Goal: Transaction & Acquisition: Purchase product/service

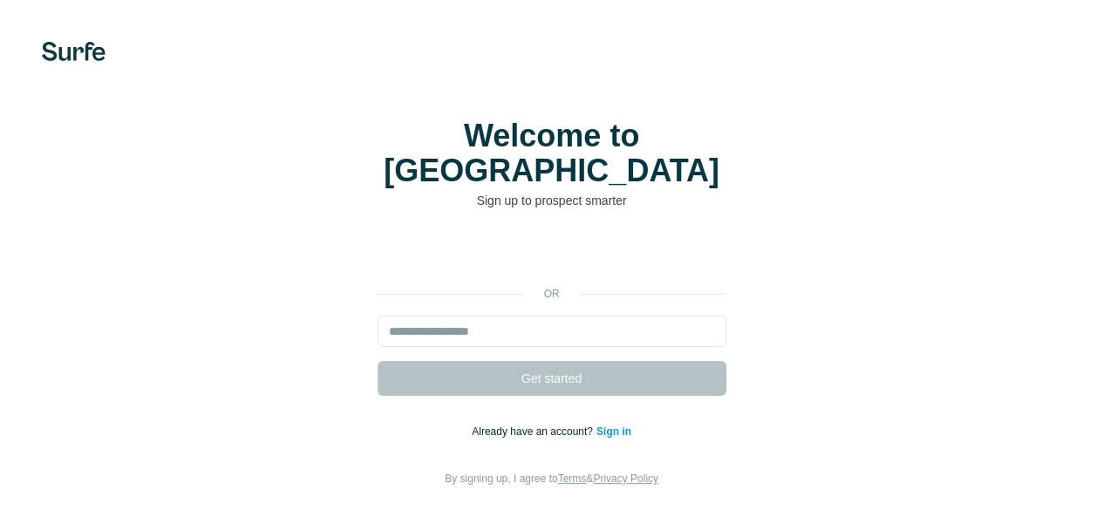
click at [377, 316] on input "email" at bounding box center [551, 331] width 349 height 31
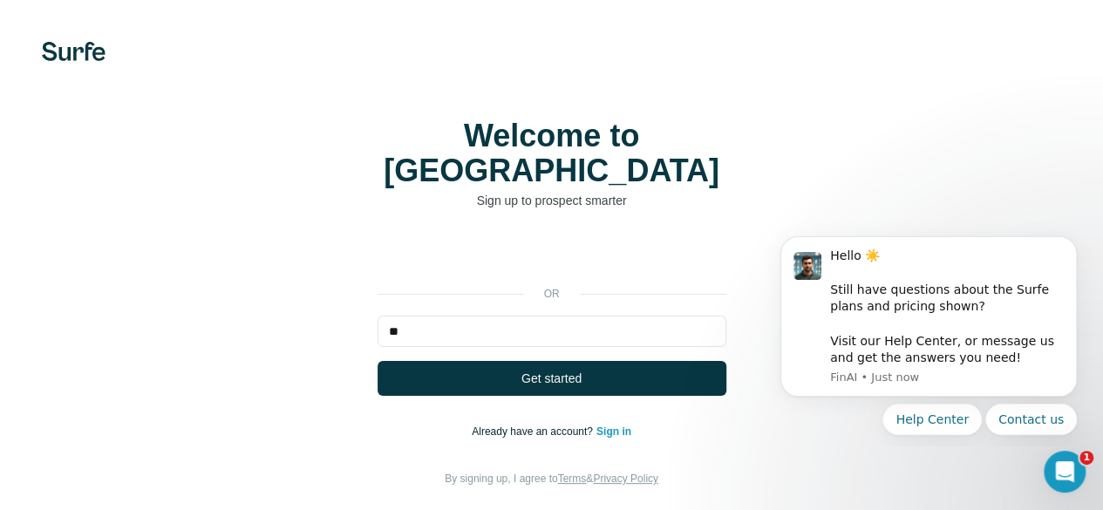
type input "*"
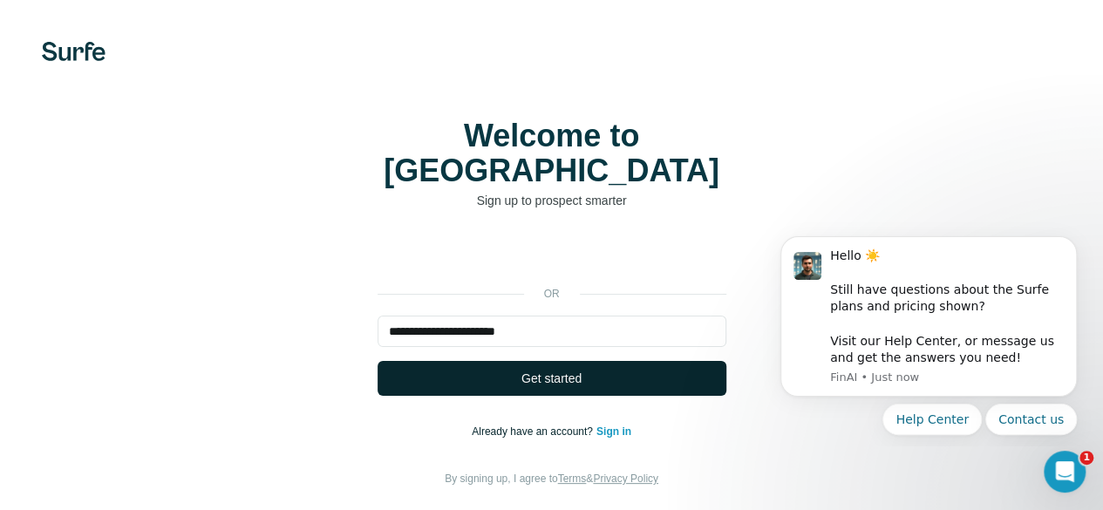
type input "**********"
click at [377, 363] on button "Get started" at bounding box center [551, 378] width 349 height 35
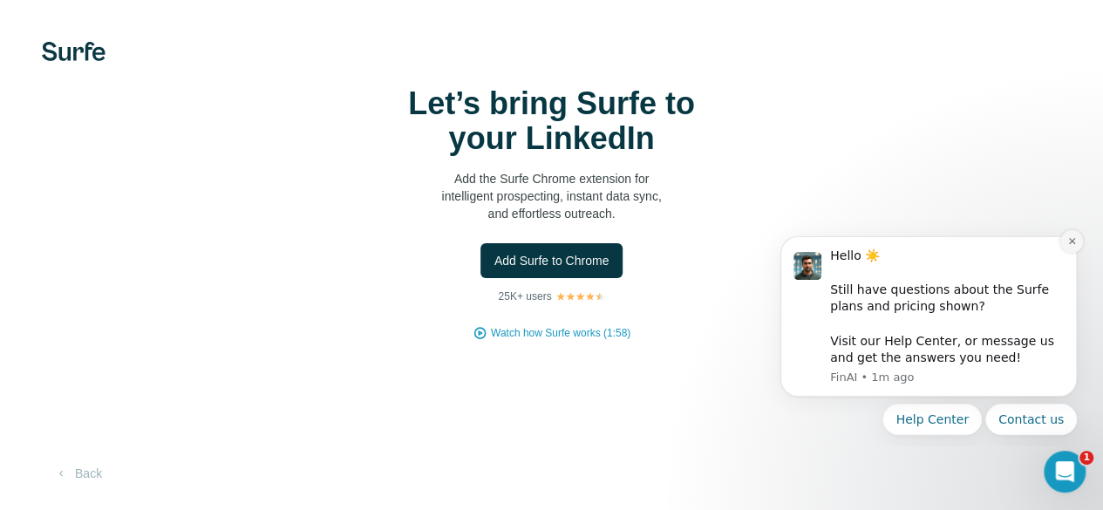
click at [1071, 244] on icon "Dismiss notification" at bounding box center [1072, 241] width 10 height 10
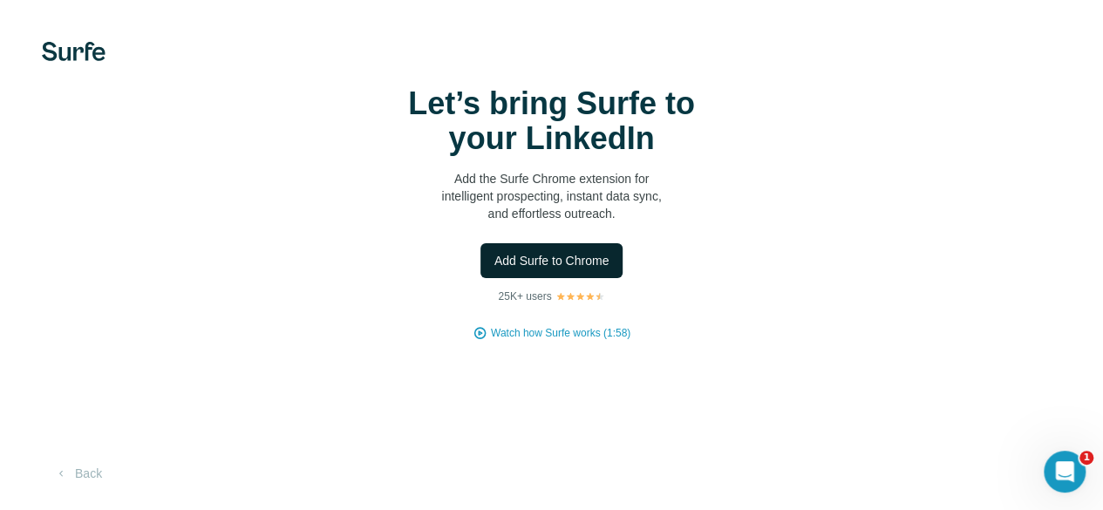
click at [480, 278] on button "Add Surfe to Chrome" at bounding box center [551, 260] width 143 height 35
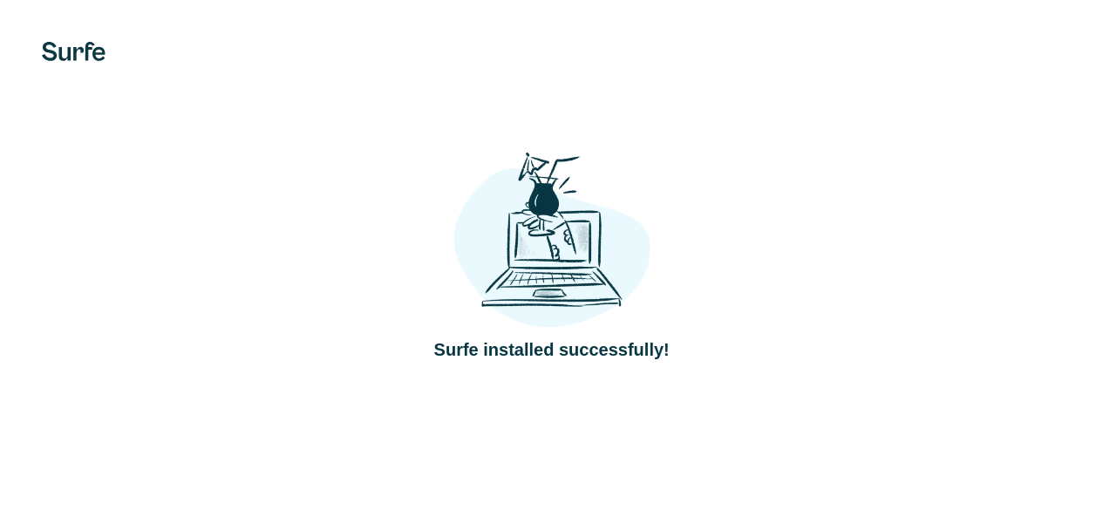
scroll to position [84, 0]
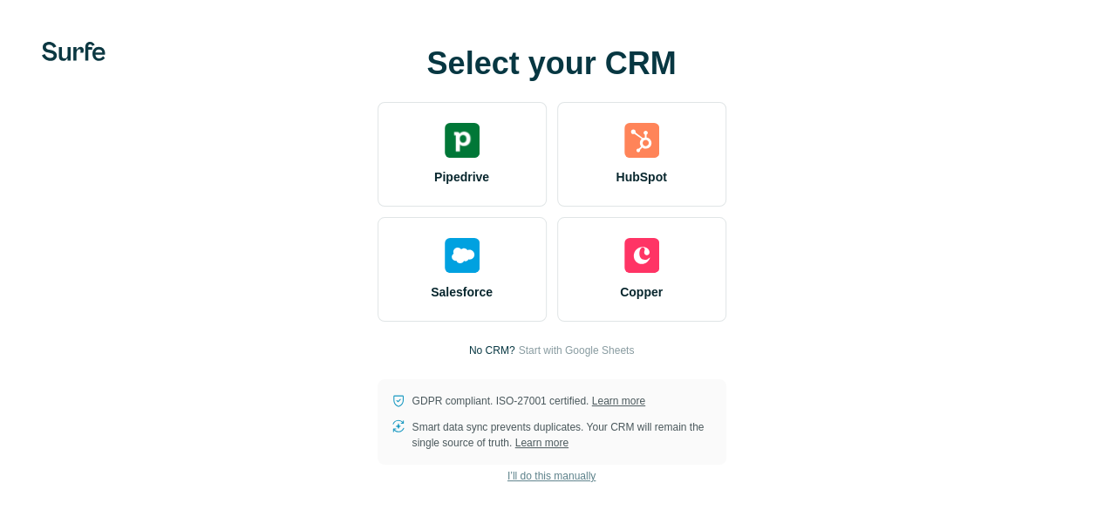
click at [507, 473] on span "I’ll do this manually" at bounding box center [551, 476] width 88 height 16
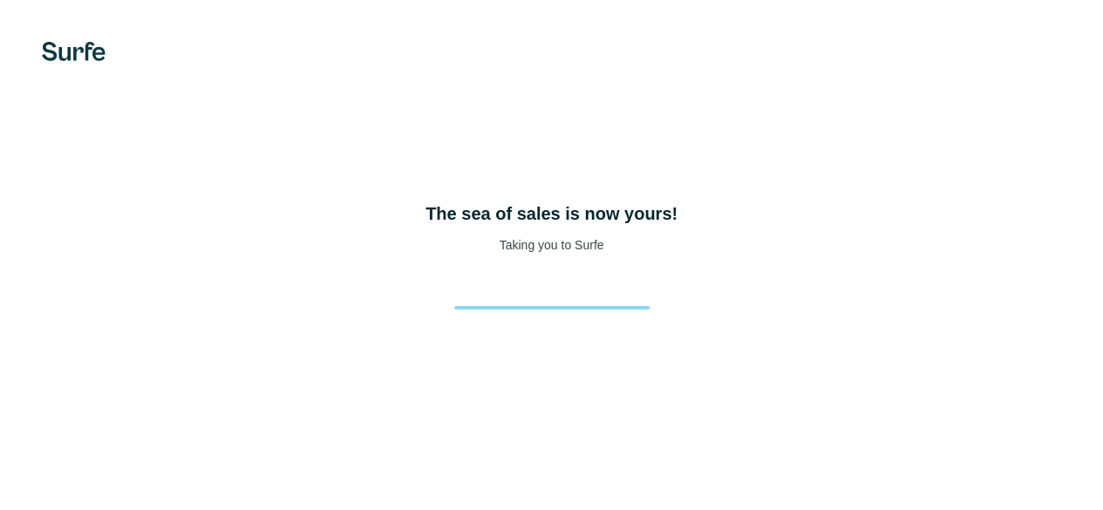
scroll to position [82, 0]
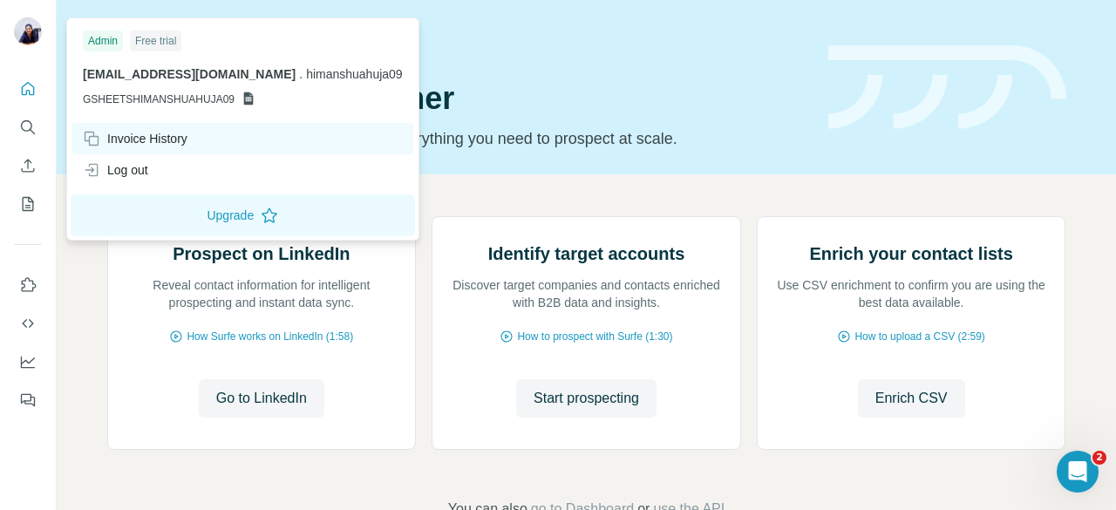
click at [127, 142] on div "Invoice History" at bounding box center [135, 138] width 105 height 17
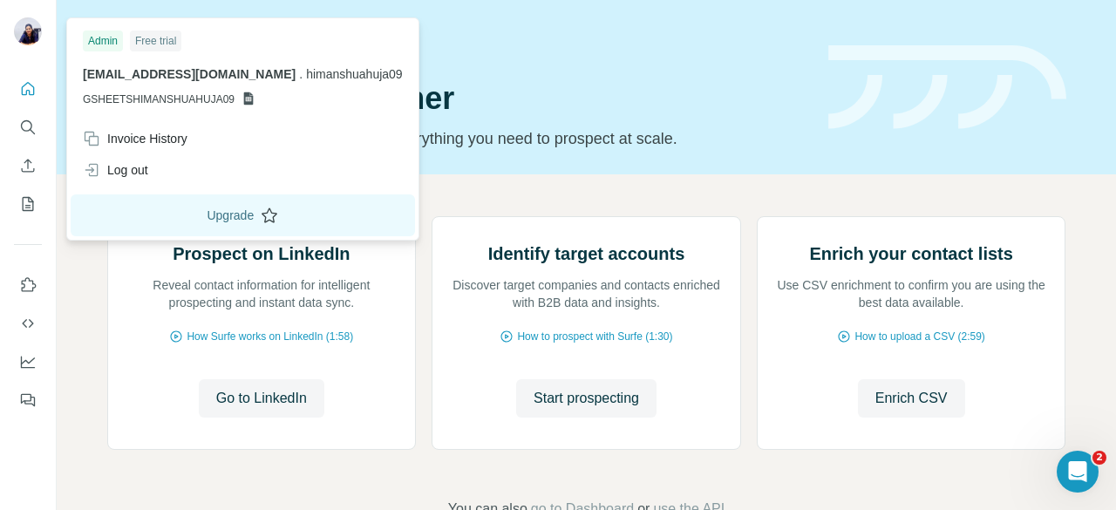
click at [190, 217] on button "Upgrade" at bounding box center [243, 215] width 344 height 42
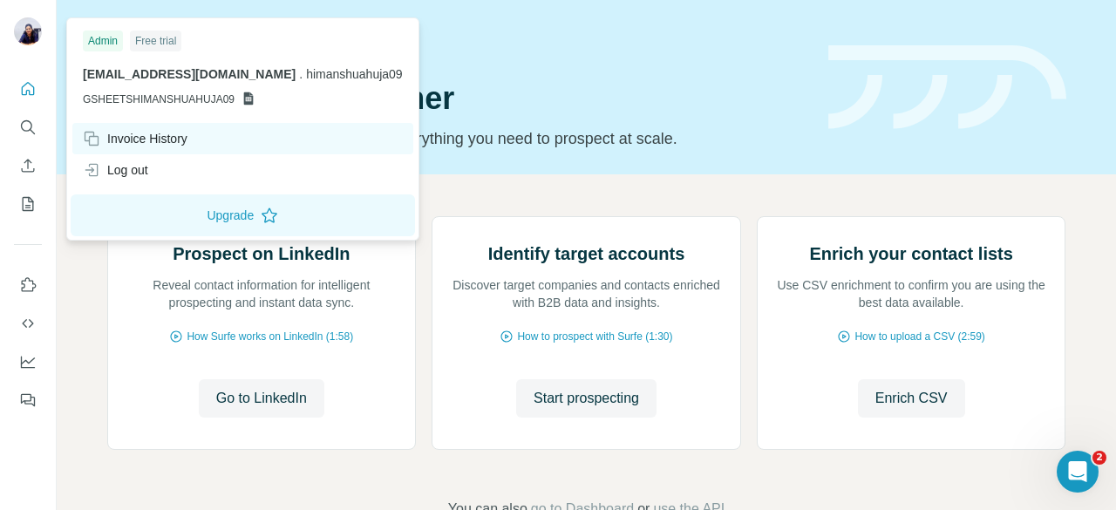
click at [176, 142] on div "Invoice History" at bounding box center [135, 138] width 105 height 17
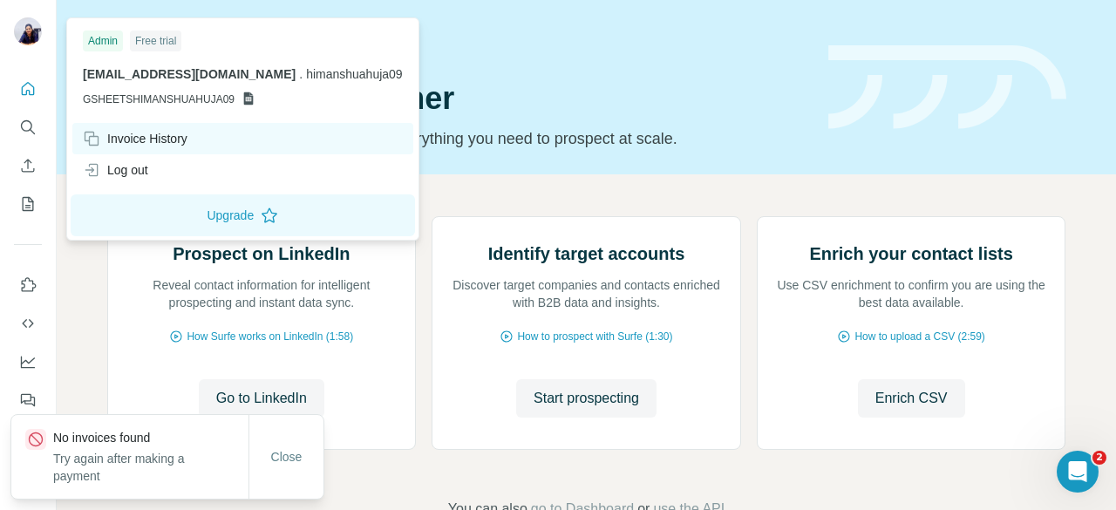
click at [176, 142] on div "Invoice History" at bounding box center [135, 138] width 105 height 17
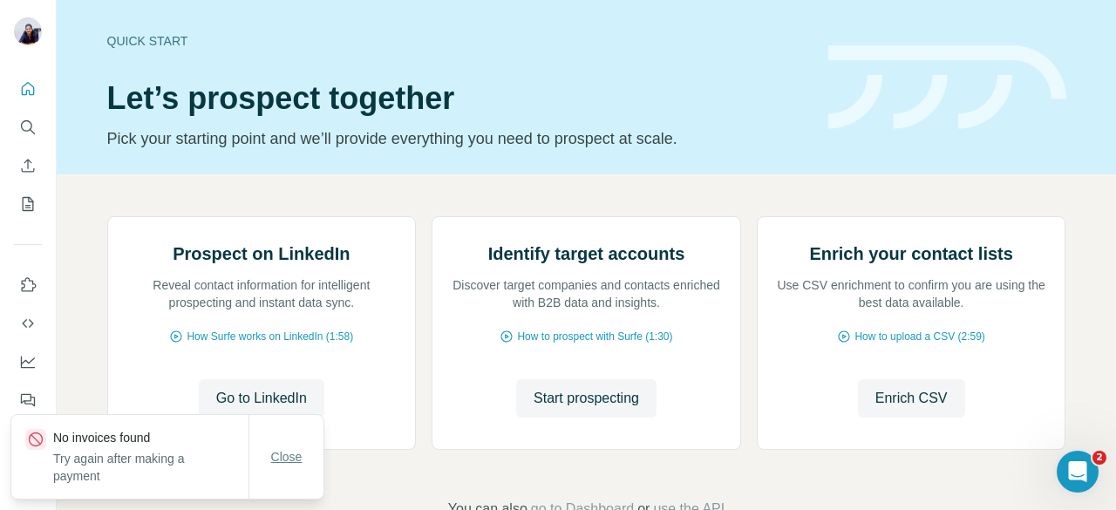
click at [303, 459] on button "Close" at bounding box center [287, 456] width 56 height 31
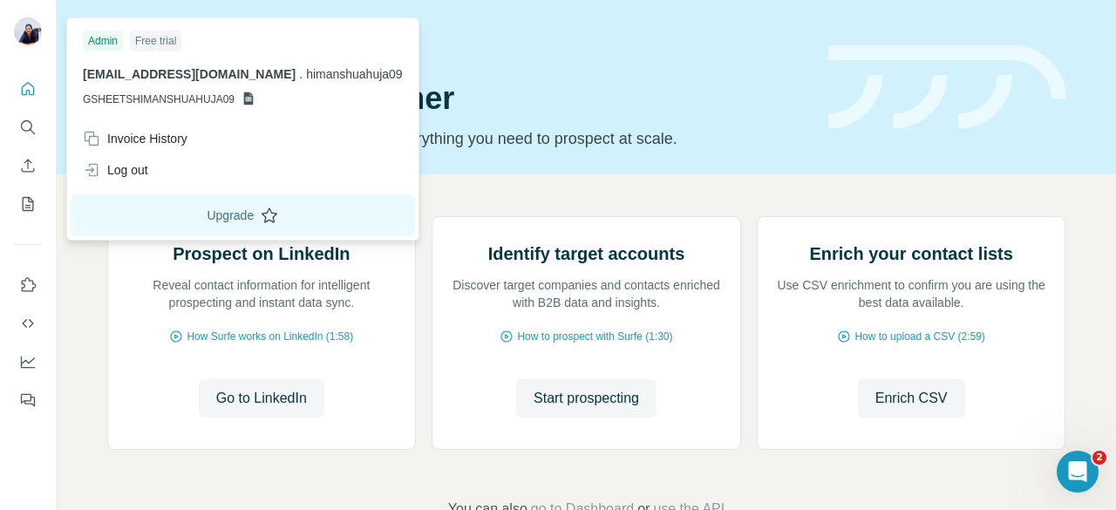
click at [199, 221] on button "Upgrade" at bounding box center [243, 215] width 344 height 42
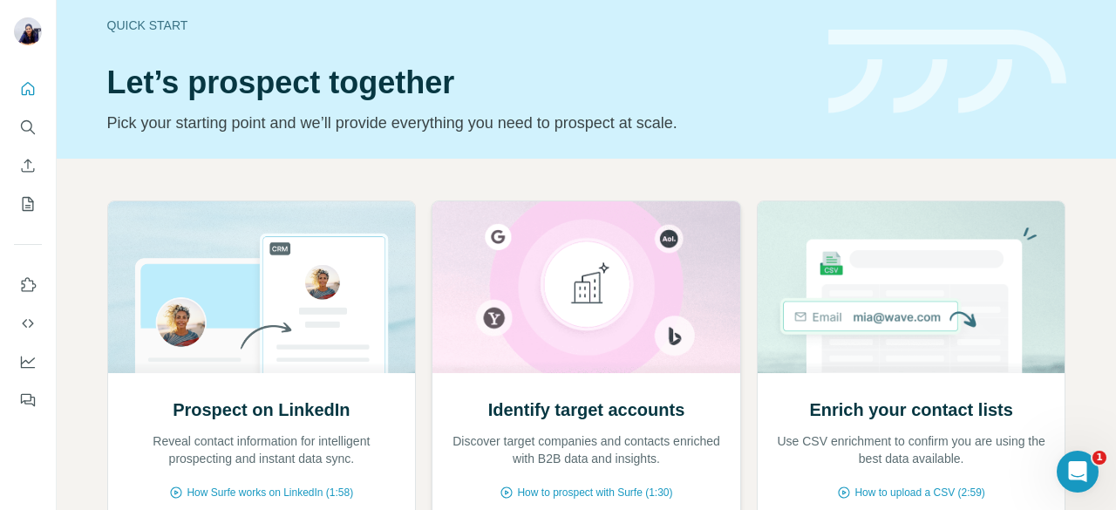
scroll to position [16, 0]
click at [137, 25] on div "Quick start" at bounding box center [457, 25] width 700 height 17
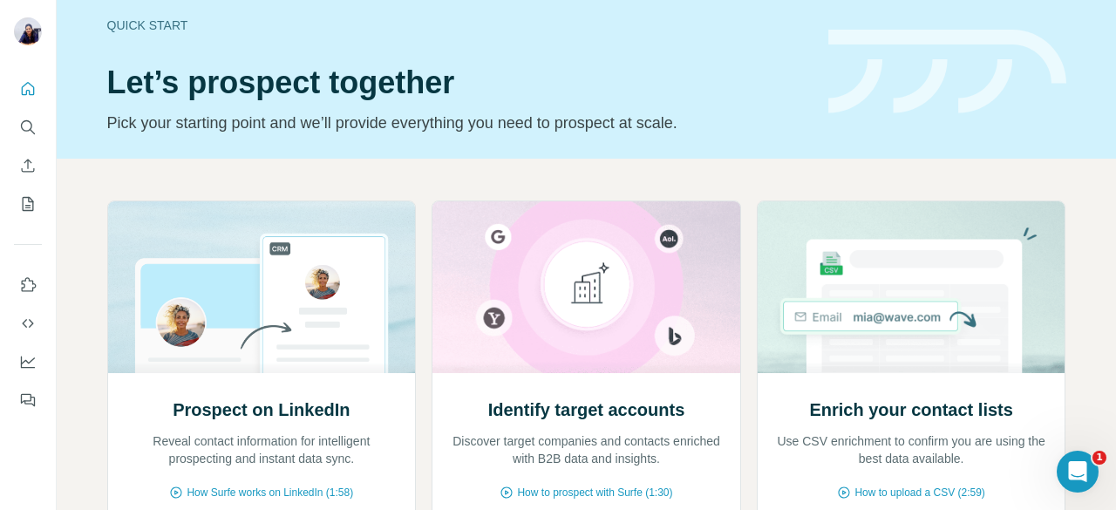
click at [211, 46] on div "Quick start Let’s prospect together Pick your starting point and we’ll provide …" at bounding box center [457, 71] width 700 height 127
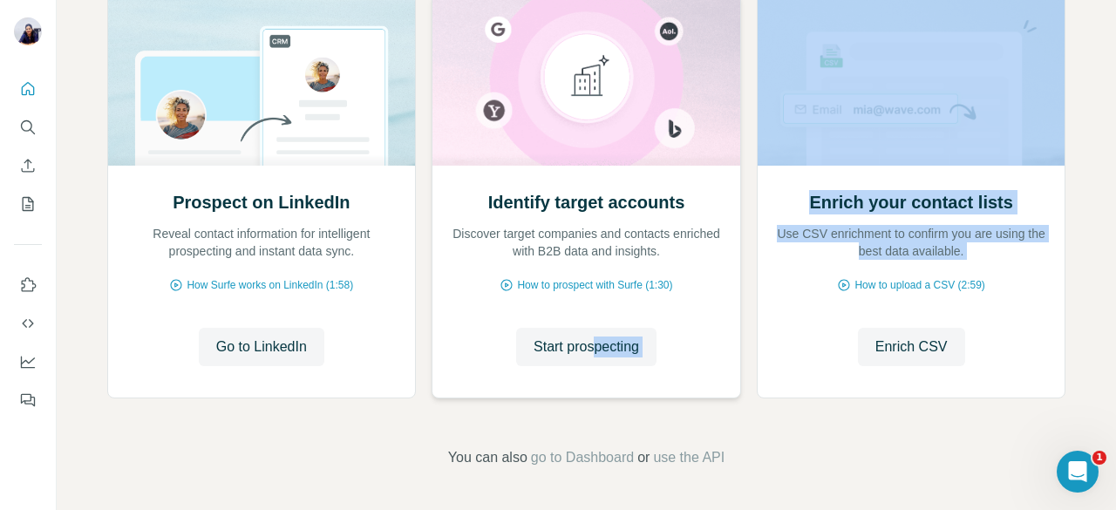
drag, startPoint x: 748, startPoint y: 309, endPoint x: 568, endPoint y: 322, distance: 180.0
click at [568, 322] on div "Prospect on LinkedIn Reveal contact information for intelligent prospecting and…" at bounding box center [586, 199] width 959 height 412
click at [582, 382] on div "Identify target accounts Discover target companies and contacts enriched with B…" at bounding box center [586, 282] width 308 height 232
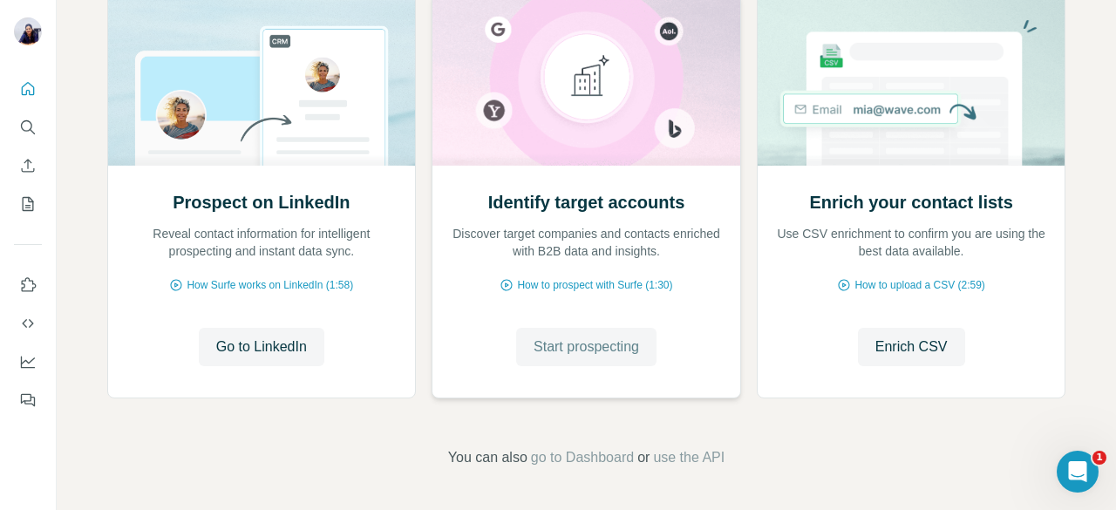
click at [610, 356] on span "Start prospecting" at bounding box center [585, 346] width 105 height 21
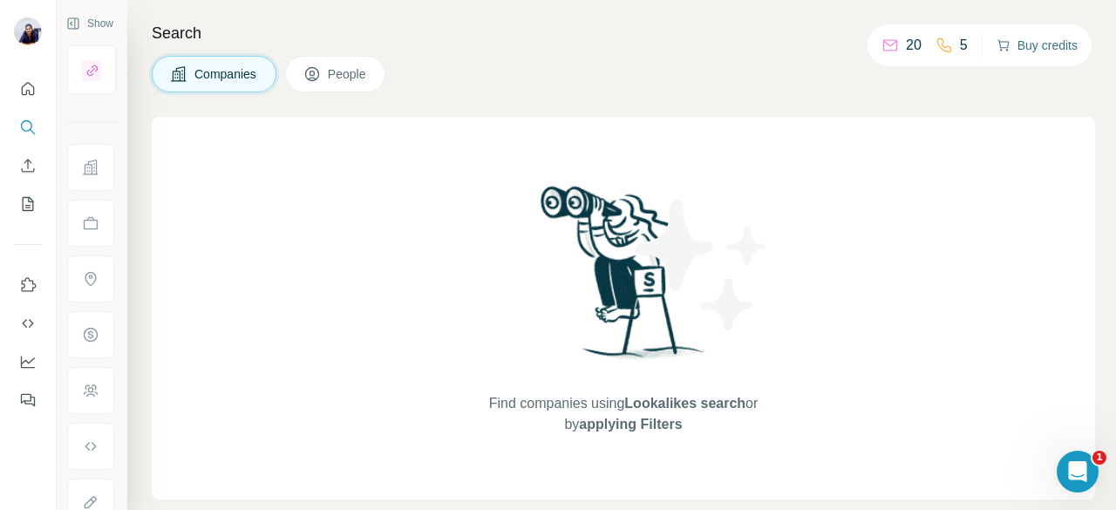
click at [1024, 47] on button "Buy credits" at bounding box center [1036, 45] width 81 height 24
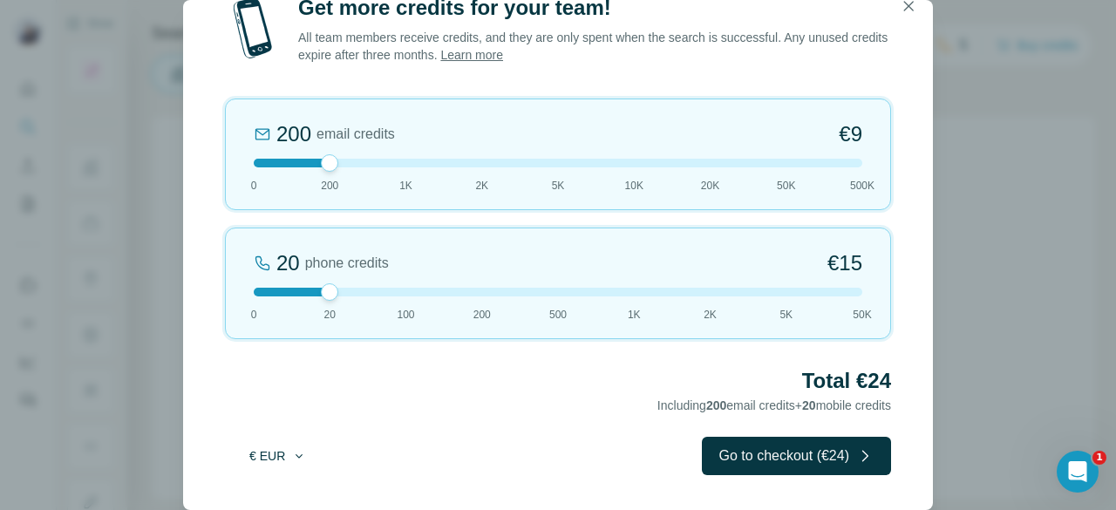
click at [292, 454] on icon "button" at bounding box center [299, 456] width 14 height 14
click at [272, 489] on span "$ USD" at bounding box center [258, 494] width 36 height 17
drag, startPoint x: 330, startPoint y: 296, endPoint x: 393, endPoint y: 295, distance: 62.8
click at [393, 295] on div at bounding box center [558, 292] width 608 height 9
drag, startPoint x: 406, startPoint y: 287, endPoint x: 382, endPoint y: 278, distance: 25.9
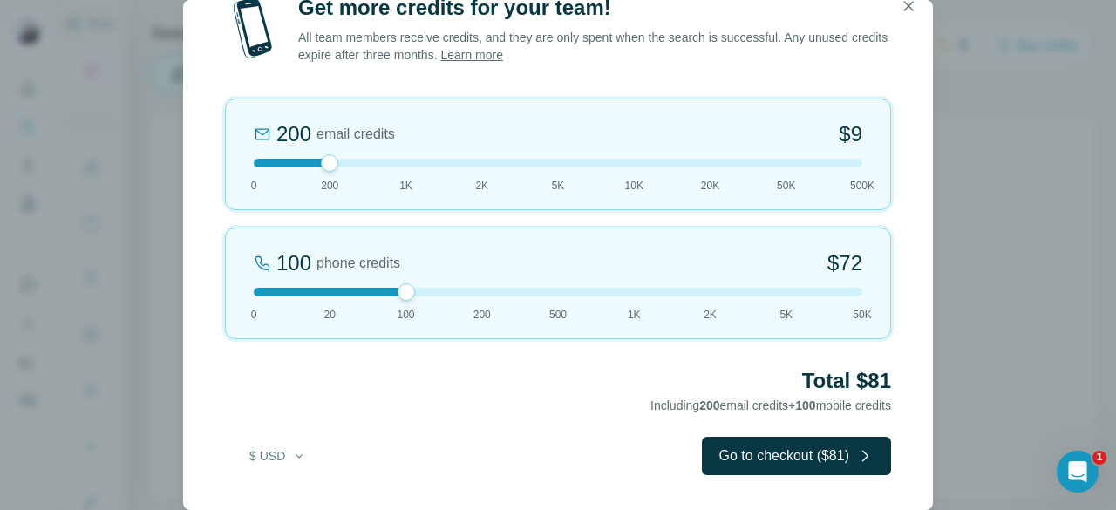
click at [382, 278] on div "100 phone credits $72 0 20 100 200 500 1K 2K 5K 50K" at bounding box center [558, 283] width 666 height 112
drag, startPoint x: 331, startPoint y: 165, endPoint x: 286, endPoint y: 164, distance: 45.3
click at [286, 164] on div at bounding box center [558, 163] width 608 height 9
drag, startPoint x: 253, startPoint y: 161, endPoint x: 297, endPoint y: 167, distance: 44.9
click at [297, 167] on div at bounding box center [558, 163] width 608 height 9
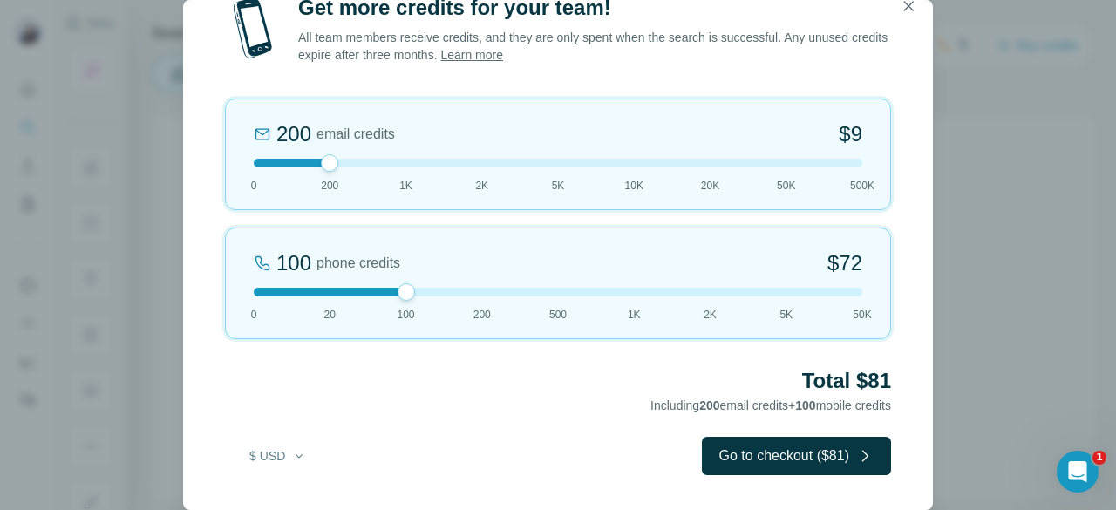
click at [635, 165] on div at bounding box center [558, 163] width 608 height 9
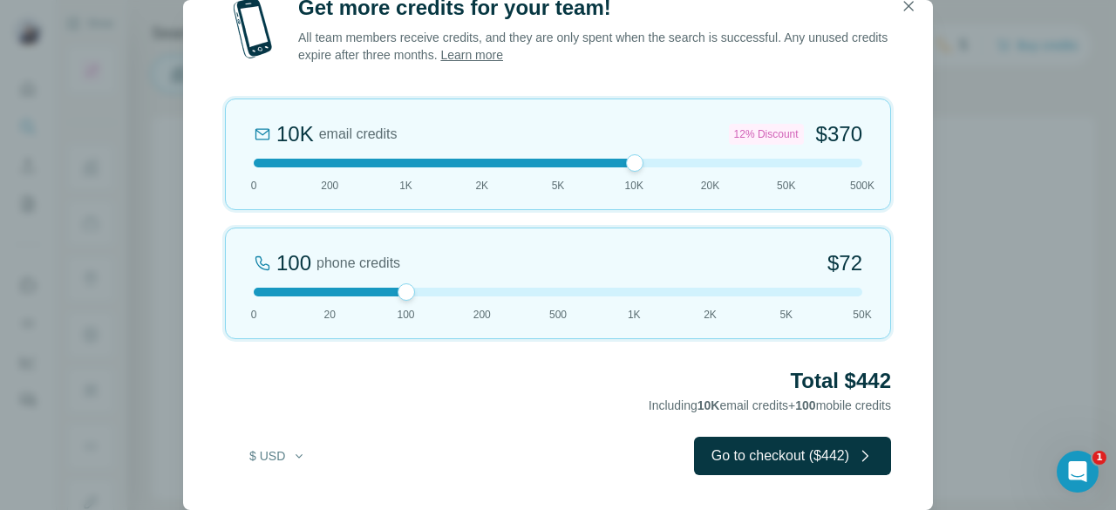
click at [326, 164] on div at bounding box center [558, 163] width 608 height 9
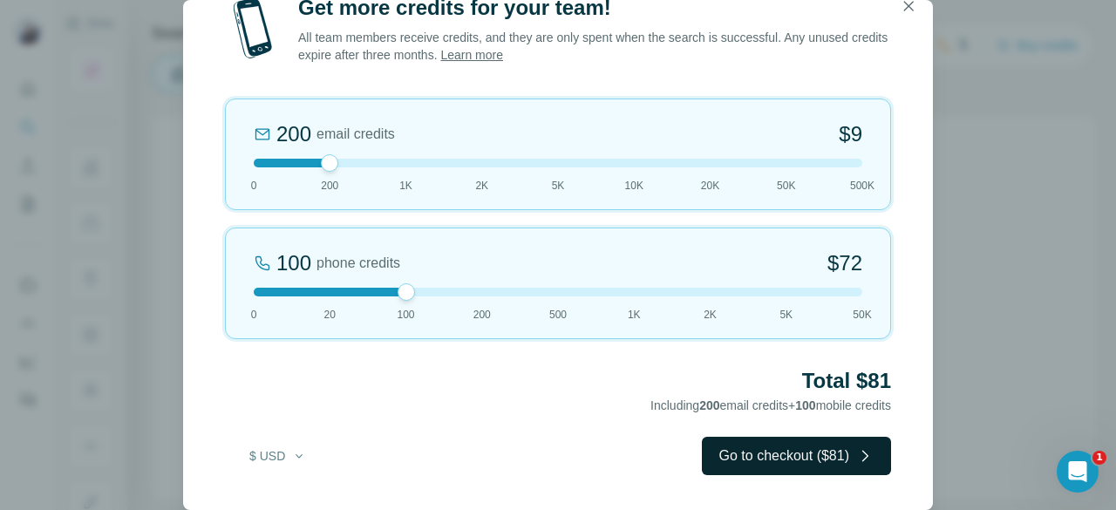
click at [762, 451] on button "Go to checkout ($81)" at bounding box center [796, 456] width 189 height 38
